Goal: Task Accomplishment & Management: Complete application form

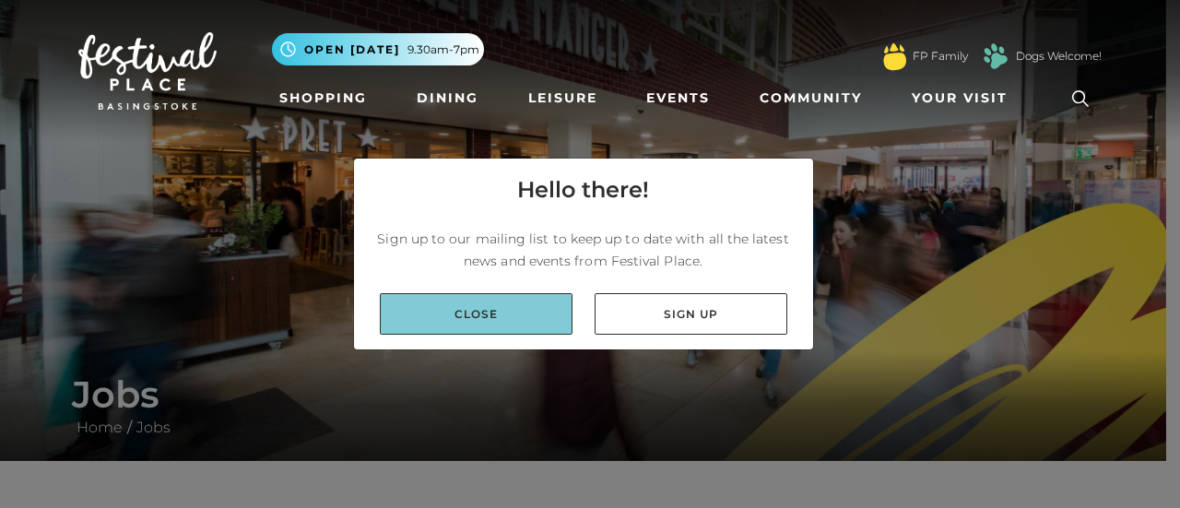
click at [451, 305] on link "Close" at bounding box center [476, 313] width 193 height 41
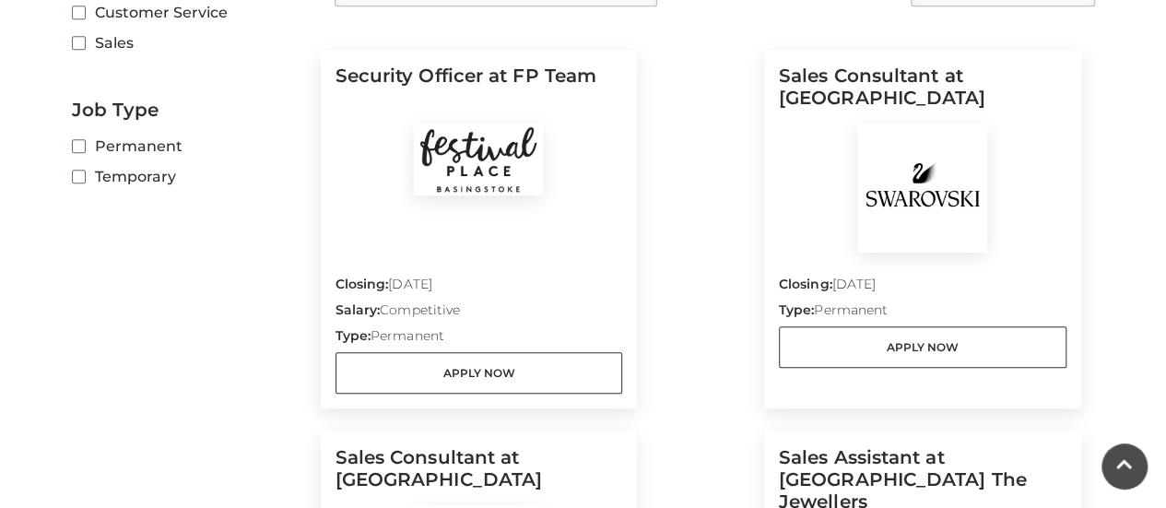
scroll to position [553, 0]
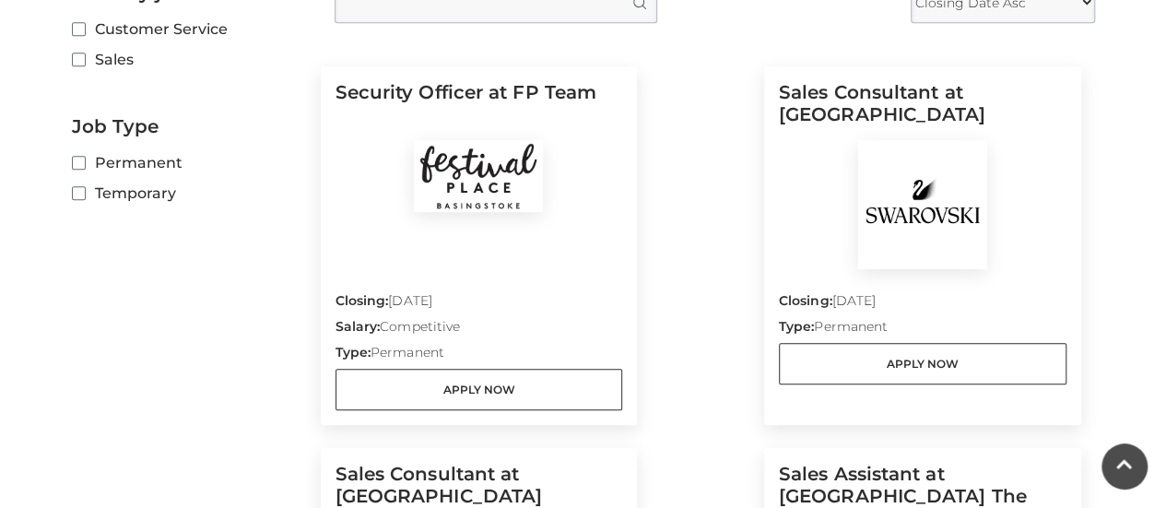
click at [197, 143] on form "Filter by job role Customer Service Sales Job Type Permanent Temporary" at bounding box center [189, 97] width 235 height 231
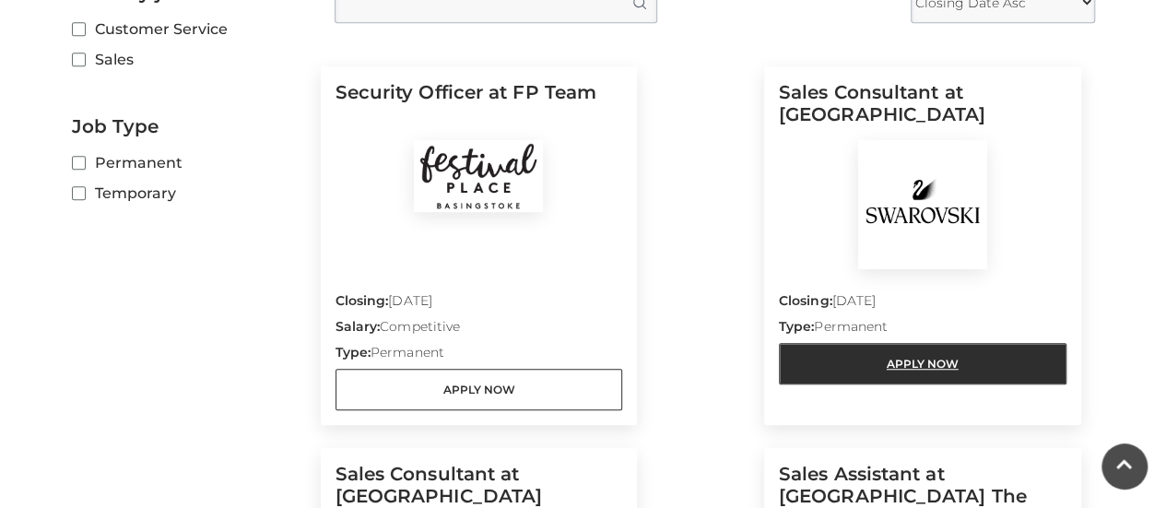
click at [874, 362] on link "Apply Now" at bounding box center [923, 363] width 288 height 41
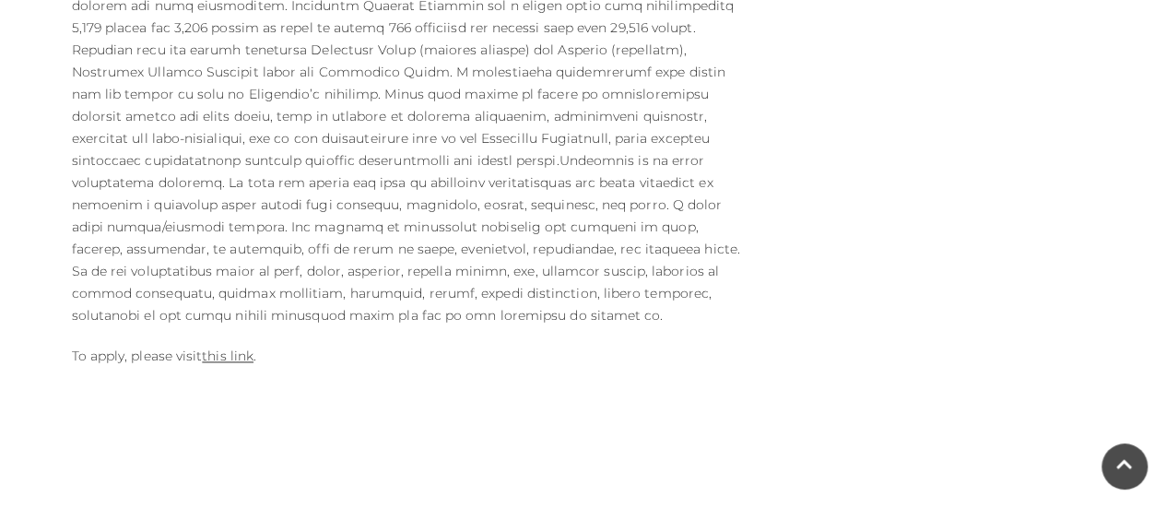
scroll to position [1180, 0]
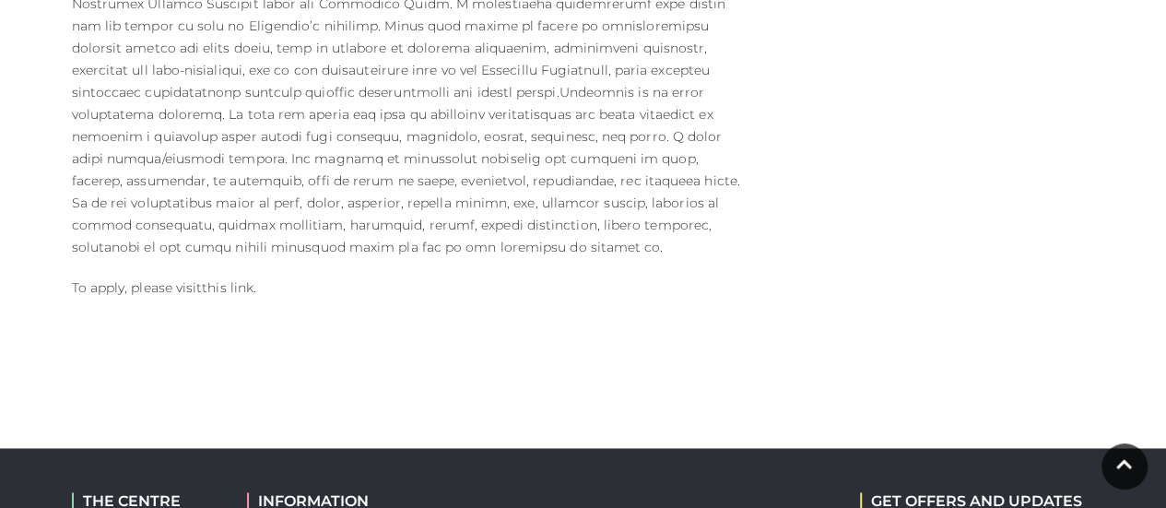
click at [234, 279] on link "this link" at bounding box center [228, 287] width 52 height 17
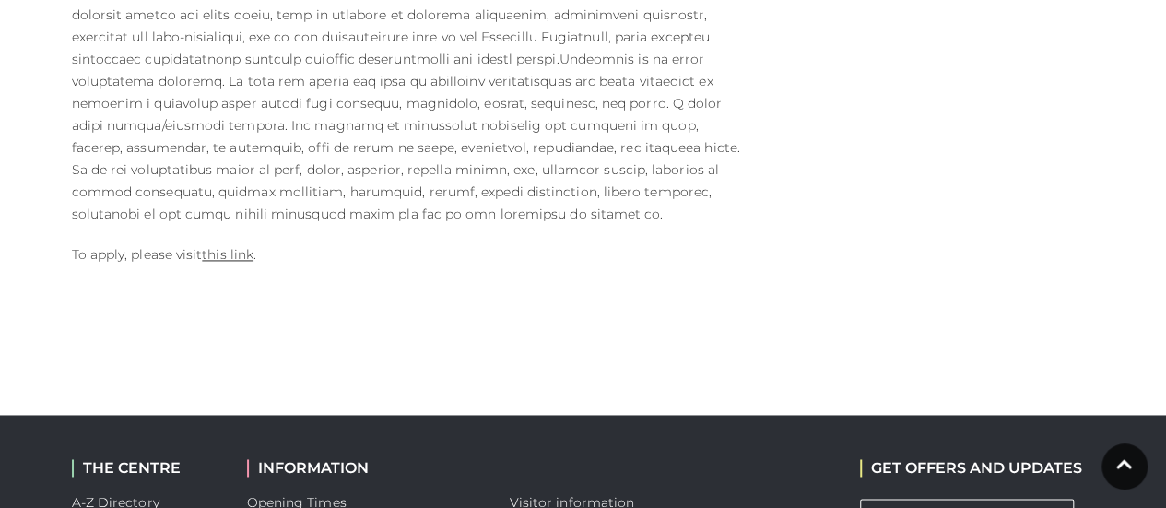
scroll to position [1217, 0]
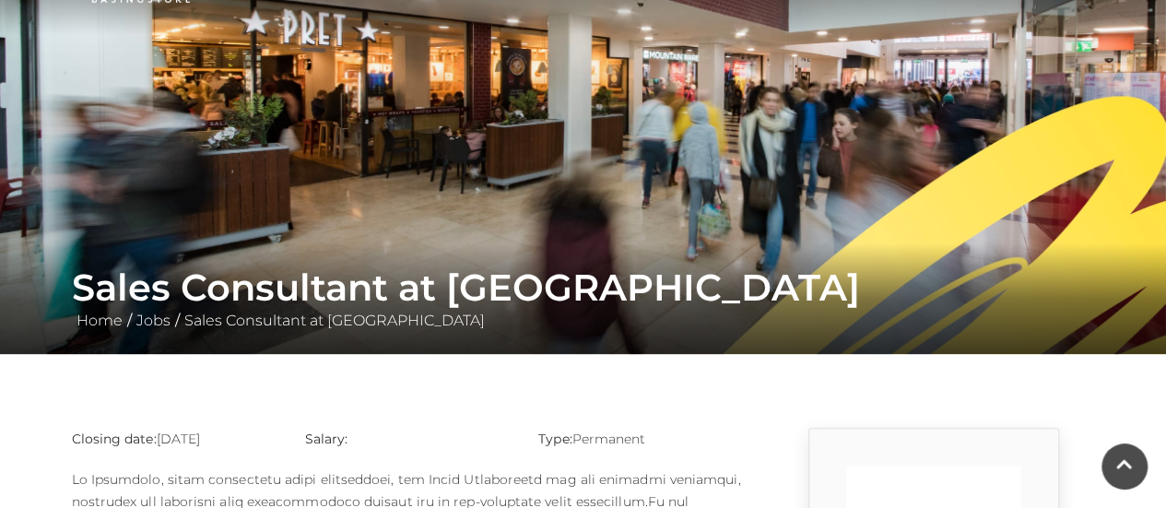
scroll to position [111, 0]
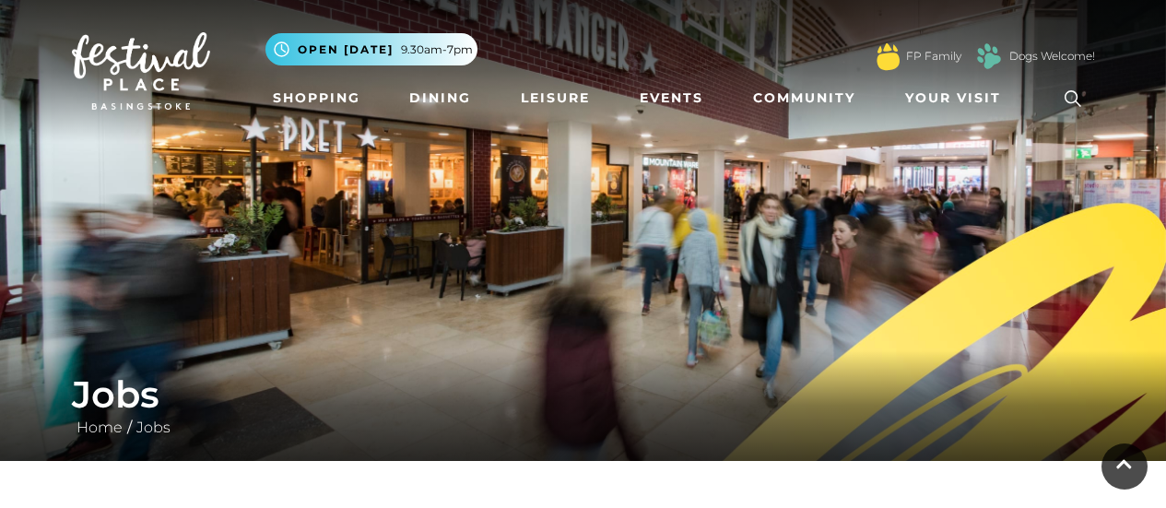
scroll to position [553, 0]
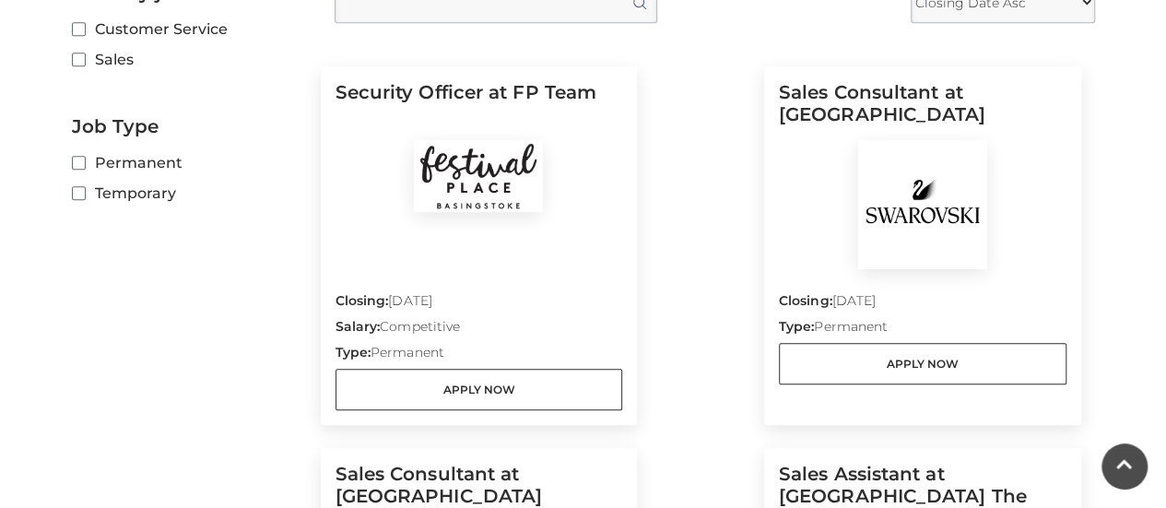
click at [35, 351] on main "Jobs Home / Jobs Filter by job role Customer Service Sales Job Type Permanent T…" at bounding box center [583, 158] width 1166 height 1423
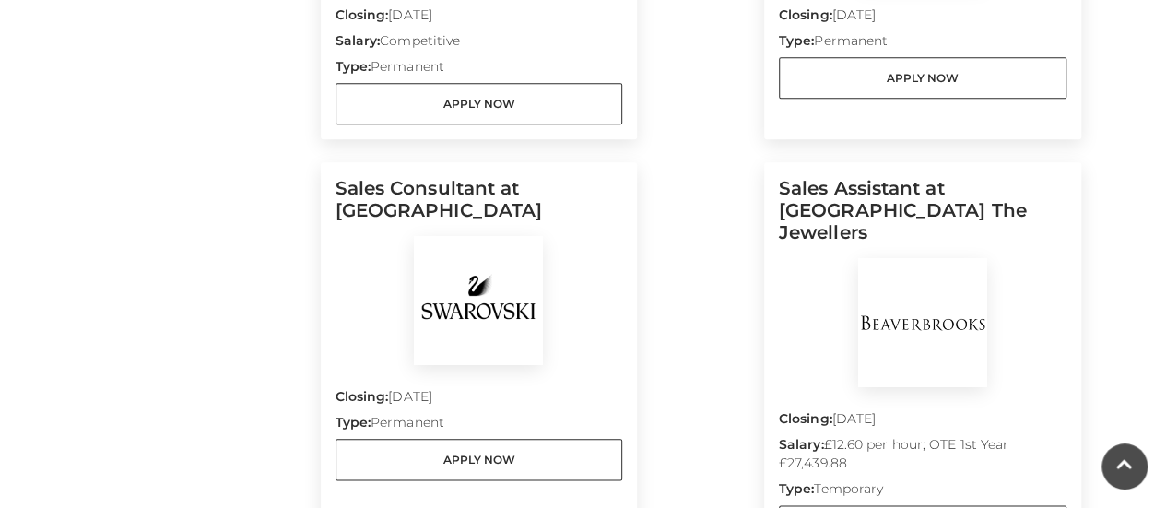
scroll to position [848, 0]
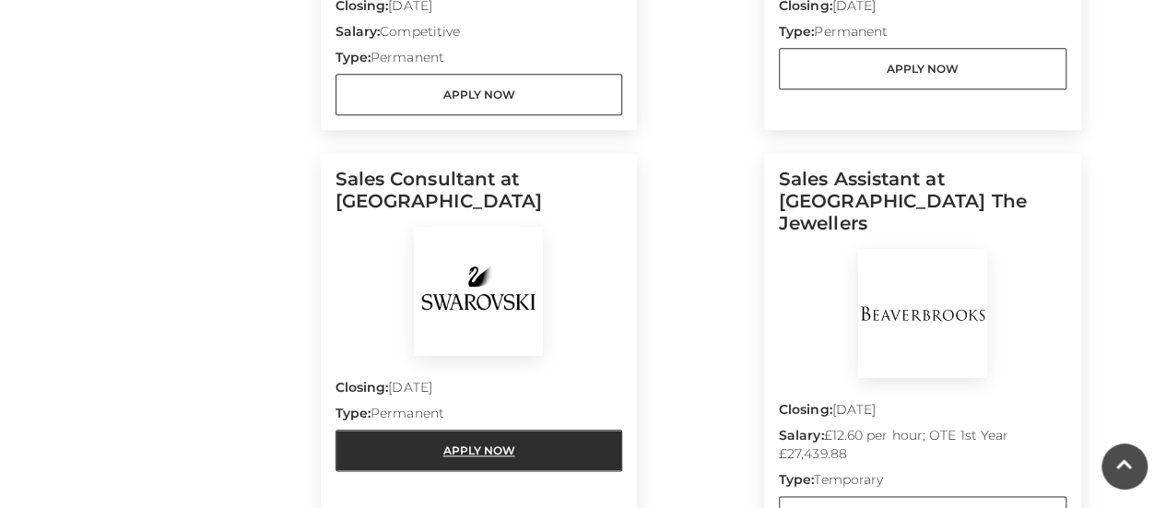
click at [385, 444] on link "Apply Now" at bounding box center [480, 450] width 288 height 41
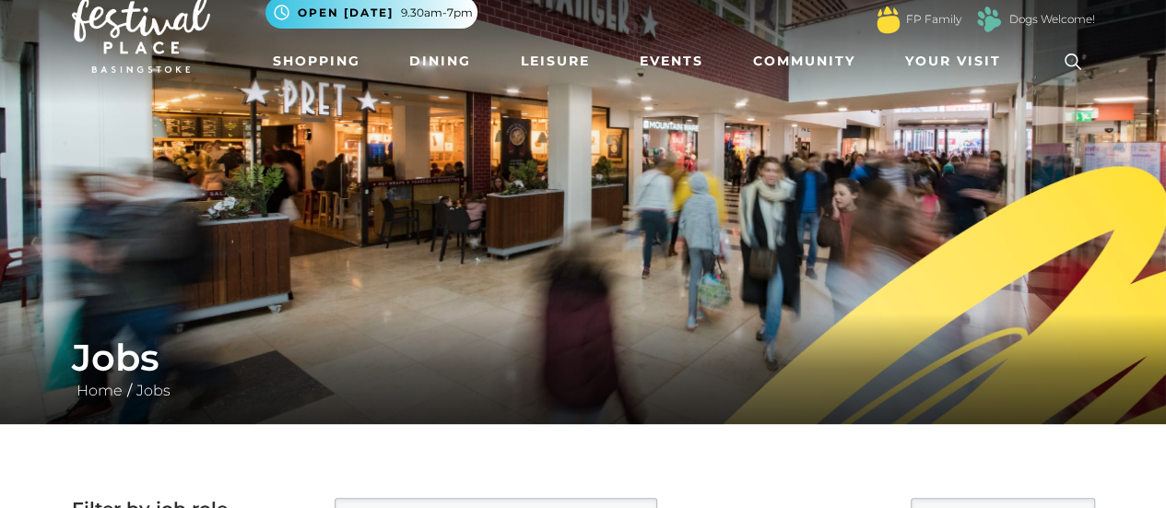
scroll to position [0, 0]
